Goal: Task Accomplishment & Management: Manage account settings

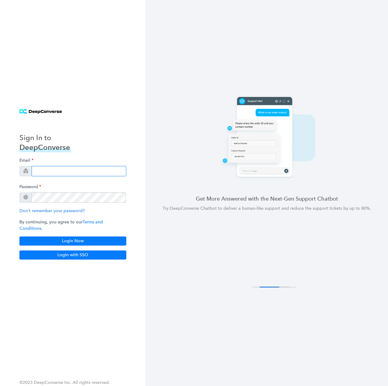
click at [87, 175] on input "email" at bounding box center [79, 171] width 95 height 10
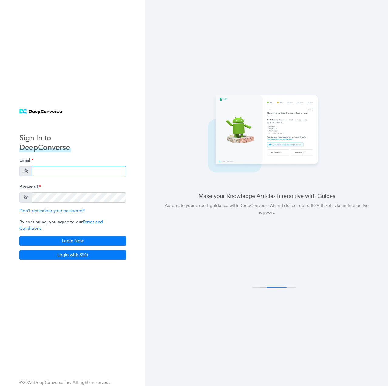
paste input "[EMAIL_ADDRESS][DOMAIN_NAME]"
type input "[EMAIL_ADDRESS][DOMAIN_NAME]"
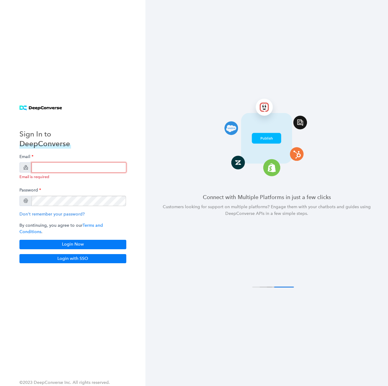
paste input "deepconverseapi@netgear.com.fullcopy"
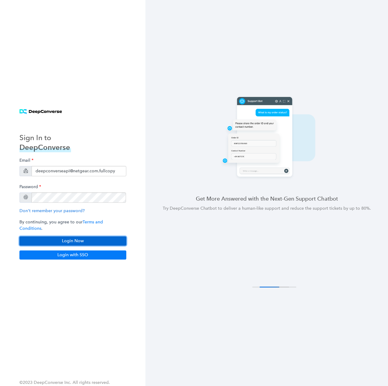
click at [71, 236] on button "Login Now" at bounding box center [72, 240] width 107 height 9
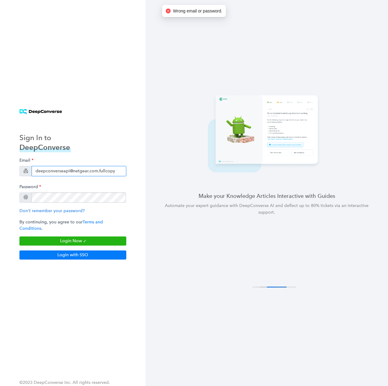
click at [97, 173] on input "deepconverseapi@netgear.com.fullcopy" at bounding box center [79, 171] width 95 height 10
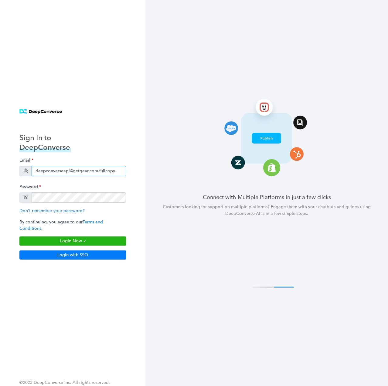
paste input "[EMAIL_ADDRESS][DOMAIN_NAME]"
type input "[EMAIL_ADDRESS][DOMAIN_NAME]"
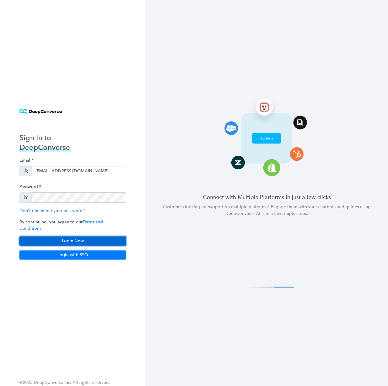
click at [60, 238] on button "Login Now" at bounding box center [72, 240] width 107 height 9
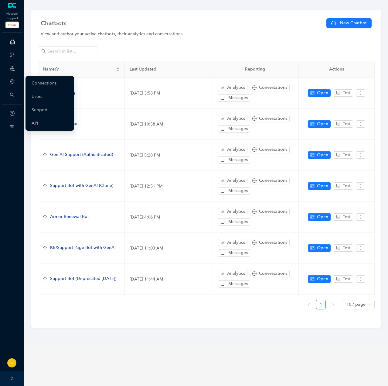
click at [14, 81] on icon "setting" at bounding box center [12, 81] width 5 height 5
click at [34, 82] on link "Connections" at bounding box center [44, 83] width 25 height 12
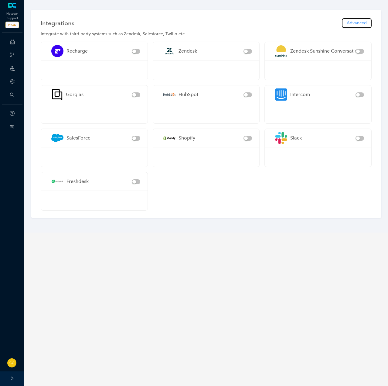
click at [363, 20] on span "Advanced" at bounding box center [357, 23] width 20 height 7
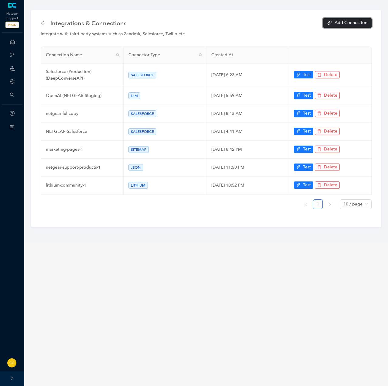
click at [354, 19] on button "Add Connection" at bounding box center [347, 22] width 49 height 9
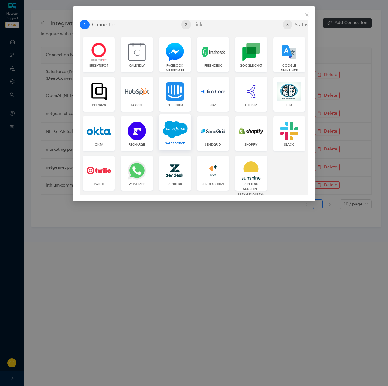
click at [171, 137] on img at bounding box center [175, 129] width 25 height 19
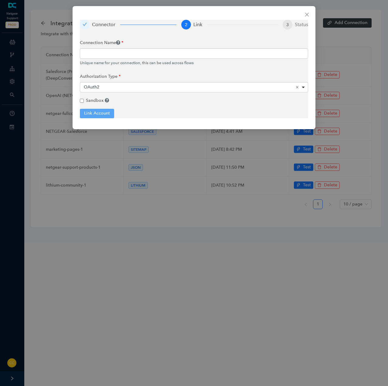
click at [122, 85] on div "OAuth2 Remove item" at bounding box center [194, 87] width 221 height 6
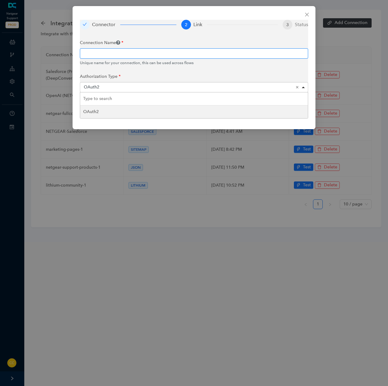
click at [124, 57] on input "text" at bounding box center [194, 53] width 229 height 10
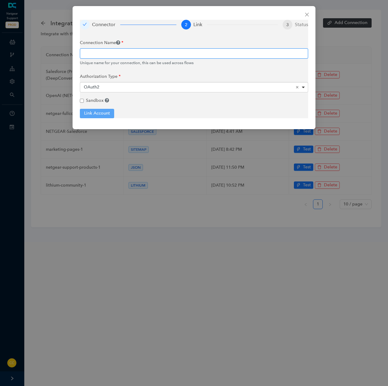
paste input "Salesforce (Production) (DeepConverseAPI)"
click at [112, 51] on input "Salesforce (Production) (DeepConverseAPI)" at bounding box center [194, 53] width 229 height 10
type input "Salesforce (Fullcopy) (DeepConverseAPI)"
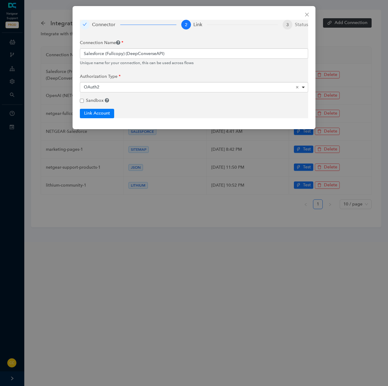
click at [103, 104] on label "Sandbox" at bounding box center [97, 100] width 23 height 7
click at [84, 103] on input "Sandbox" at bounding box center [82, 101] width 4 height 4
click at [99, 110] on button "Link Account" at bounding box center [97, 113] width 34 height 9
checkbox input "true"
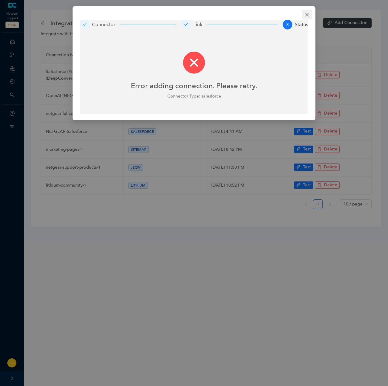
click at [305, 16] on icon "close" at bounding box center [307, 14] width 5 height 5
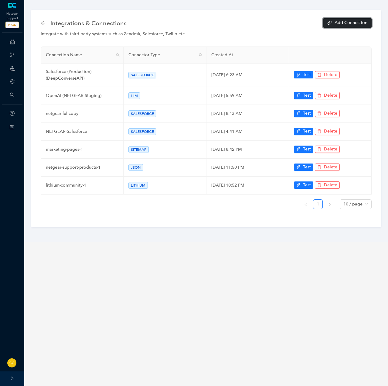
click at [328, 20] on button "Add Connection" at bounding box center [347, 22] width 49 height 9
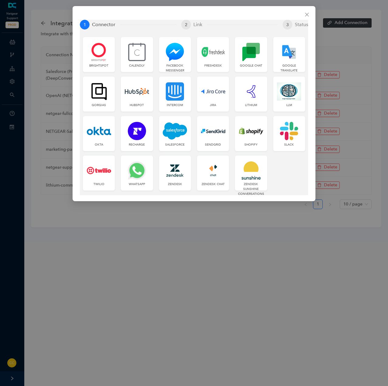
click at [164, 122] on img at bounding box center [175, 131] width 24 height 18
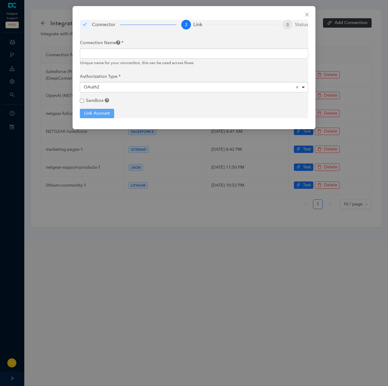
click at [95, 99] on span "Sandbox" at bounding box center [95, 100] width 18 height 5
click at [84, 99] on input "Sandbox" at bounding box center [82, 101] width 4 height 4
checkbox input "true"
click at [112, 61] on div "Unique name for your connection, this can be used across flows" at bounding box center [194, 63] width 229 height 6
drag, startPoint x: 195, startPoint y: 55, endPoint x: 196, endPoint y: 51, distance: 4.0
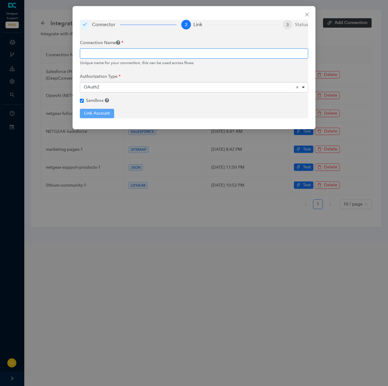
click at [196, 51] on input "text" at bounding box center [194, 53] width 229 height 10
paste input "Salesforce (Production) (DeepConverseAPI)"
click at [130, 50] on input "Salesforce (Production) (DeepConverseAPI)" at bounding box center [194, 53] width 229 height 10
click at [122, 53] on input "Salesforce (Production) (DeepConverseAPI)" at bounding box center [194, 53] width 229 height 10
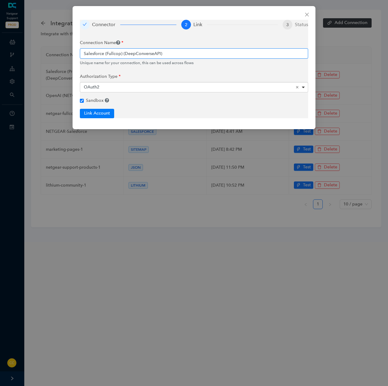
type input "Salesforce (Fullcopy) (DeepConverseAPI)"
paste input "Salesforce (Fullcopy) (DeepConverseAPI)"
type input "Salesforce (Fullcopy) (DeepConverseAPI)"
click at [92, 114] on button "Link Account" at bounding box center [97, 113] width 34 height 9
checkbox input "true"
